Goal: Task Accomplishment & Management: Manage account settings

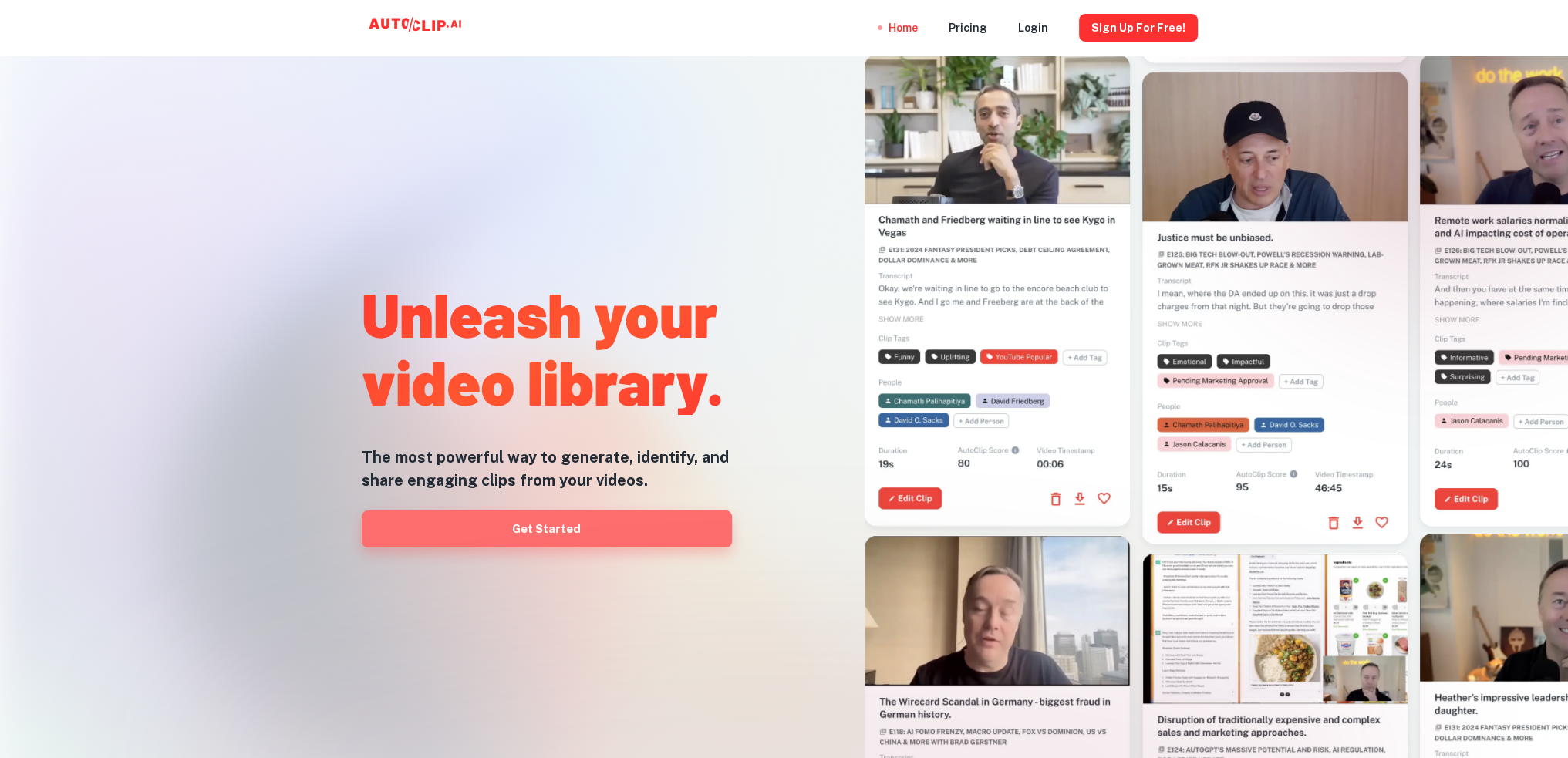
click at [575, 517] on link "Get Started" at bounding box center [546, 529] width 370 height 37
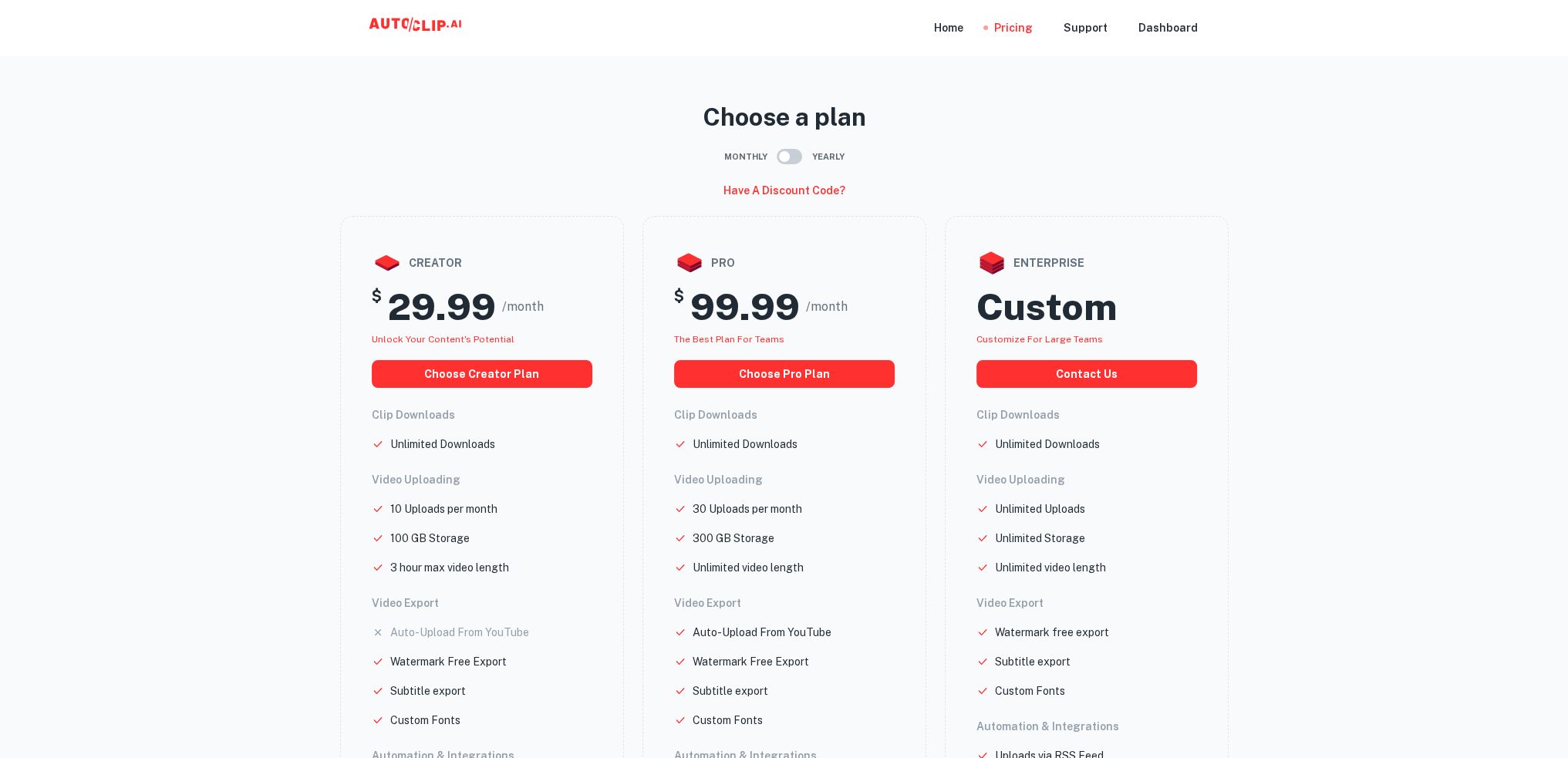
click at [396, 29] on icon at bounding box center [417, 28] width 155 height 31
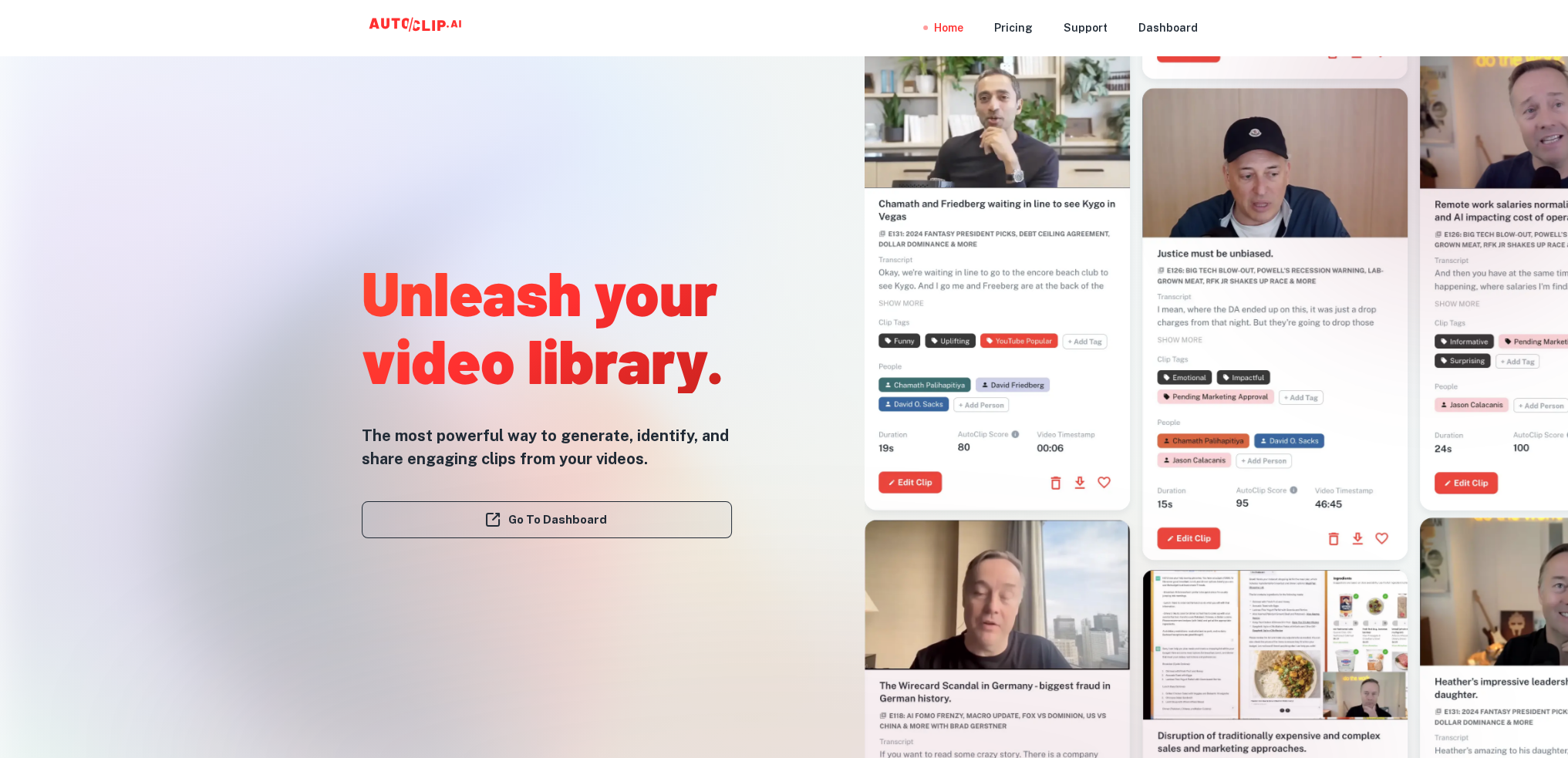
click at [562, 527] on link "Go To Dashboard" at bounding box center [546, 519] width 370 height 37
